Goal: Task Accomplishment & Management: Complete application form

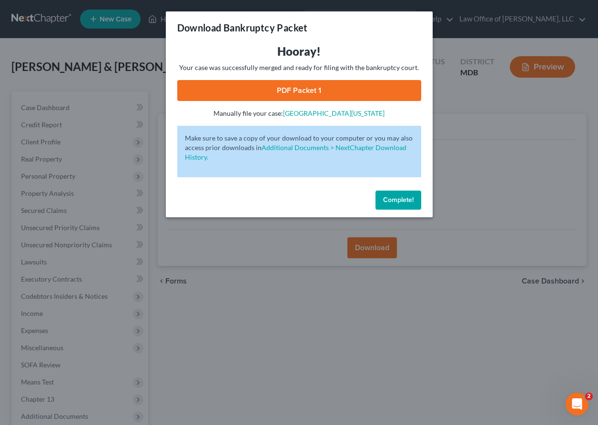
click at [390, 206] on button "Complete!" at bounding box center [399, 200] width 46 height 19
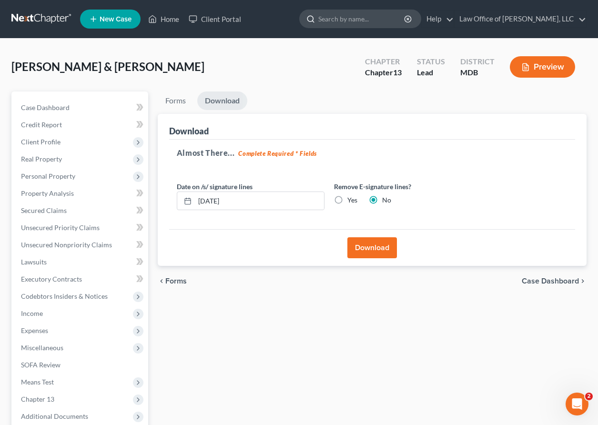
click at [372, 19] on input "search" at bounding box center [362, 19] width 87 height 18
type input "[PERSON_NAME]"
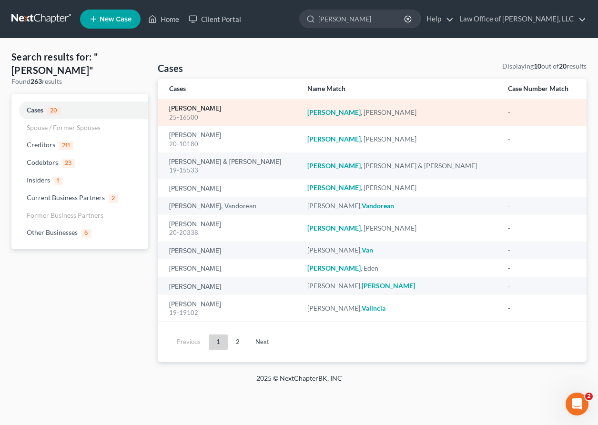
click at [190, 110] on link "[PERSON_NAME]" at bounding box center [195, 108] width 52 height 7
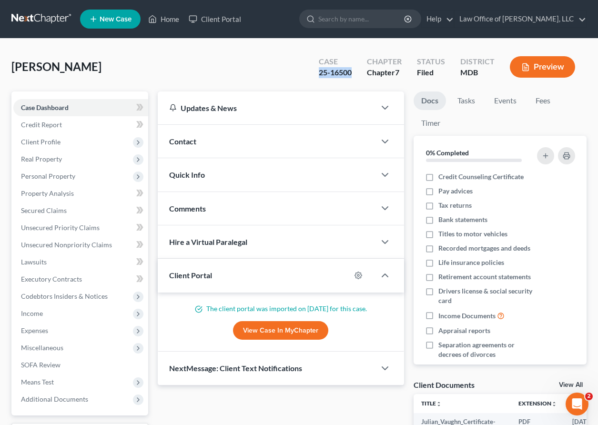
drag, startPoint x: 353, startPoint y: 73, endPoint x: 309, endPoint y: 73, distance: 44.3
click at [309, 73] on div "Case 25-16500 Chapter Chapter 7 Status Filed District MDB Preview" at bounding box center [447, 67] width 279 height 34
copy div "25-16500"
click at [103, 25] on link "New Case" at bounding box center [110, 19] width 61 height 19
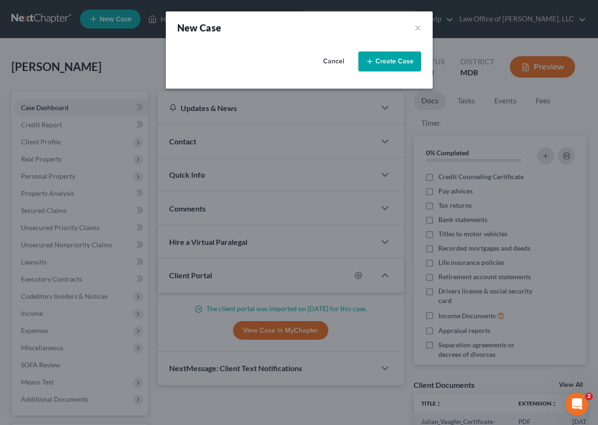
select select "38"
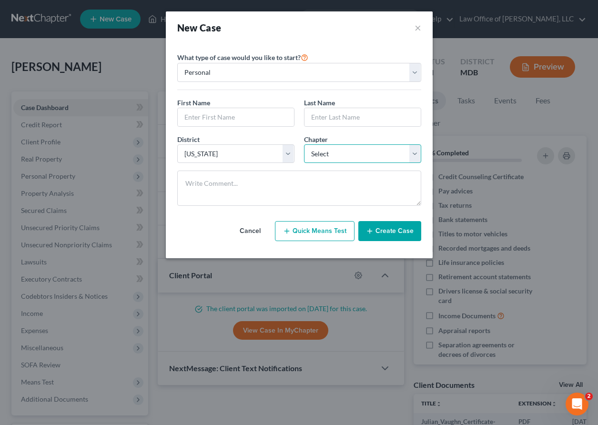
click at [327, 161] on select "Select 7 11 12 13" at bounding box center [362, 153] width 117 height 19
select select "0"
click at [304, 144] on select "Select 7 11 12 13" at bounding box center [362, 153] width 117 height 19
click at [201, 110] on input "text" at bounding box center [236, 117] width 116 height 18
click at [192, 114] on input "text" at bounding box center [236, 117] width 116 height 18
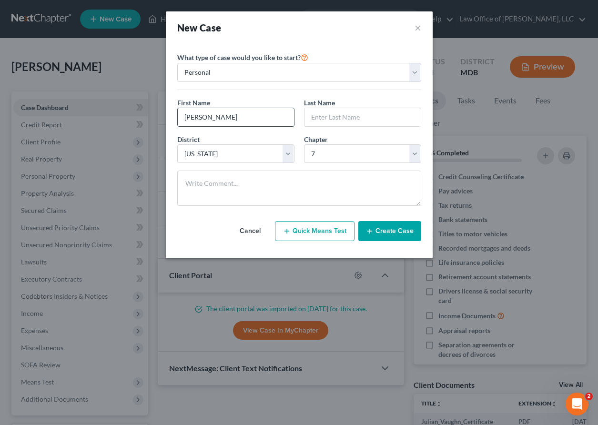
type input "[PERSON_NAME]"
click at [370, 230] on icon "button" at bounding box center [370, 231] width 8 height 8
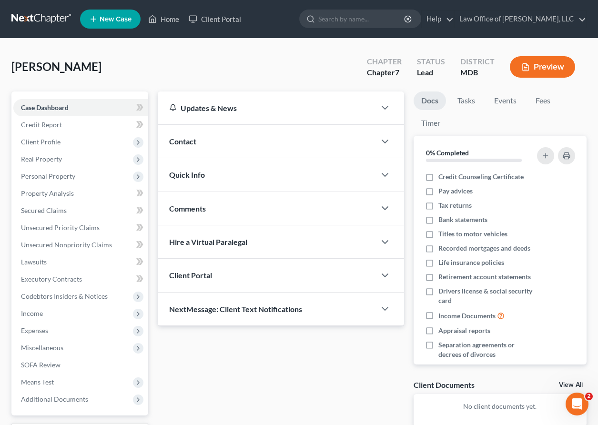
click at [252, 274] on div "Client Portal" at bounding box center [267, 275] width 218 height 33
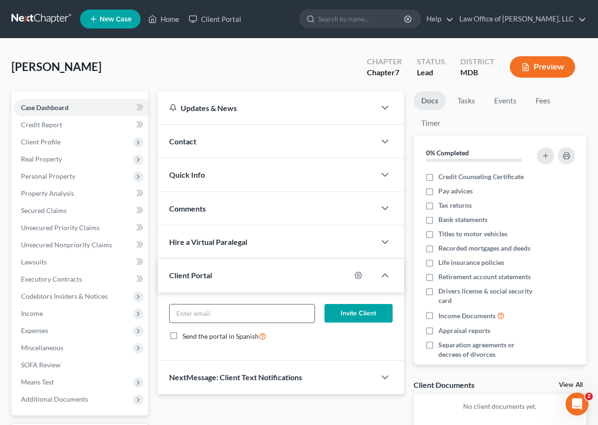
click at [237, 308] on input "email" at bounding box center [242, 314] width 145 height 18
drag, startPoint x: 285, startPoint y: 316, endPoint x: 170, endPoint y: 310, distance: 115.1
click at [170, 310] on input "[EMAIL_ADDRESS][DOMAIN_NAME]" at bounding box center [242, 314] width 145 height 18
type input "[EMAIL_ADDRESS][DOMAIN_NAME]"
click at [347, 310] on button "Invite Client" at bounding box center [359, 313] width 68 height 19
